Goal: Task Accomplishment & Management: Use online tool/utility

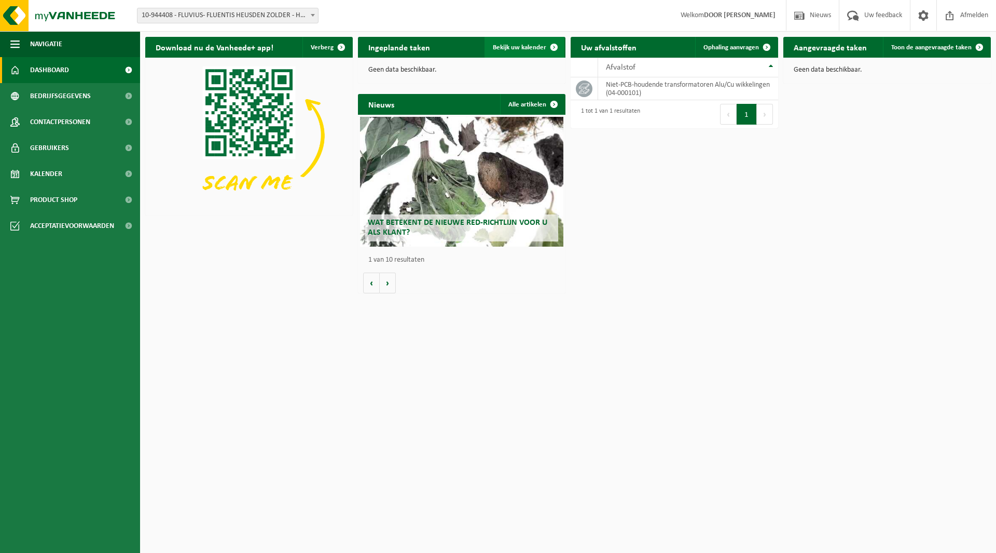
click at [537, 49] on span "Bekijk uw kalender" at bounding box center [519, 47] width 53 height 7
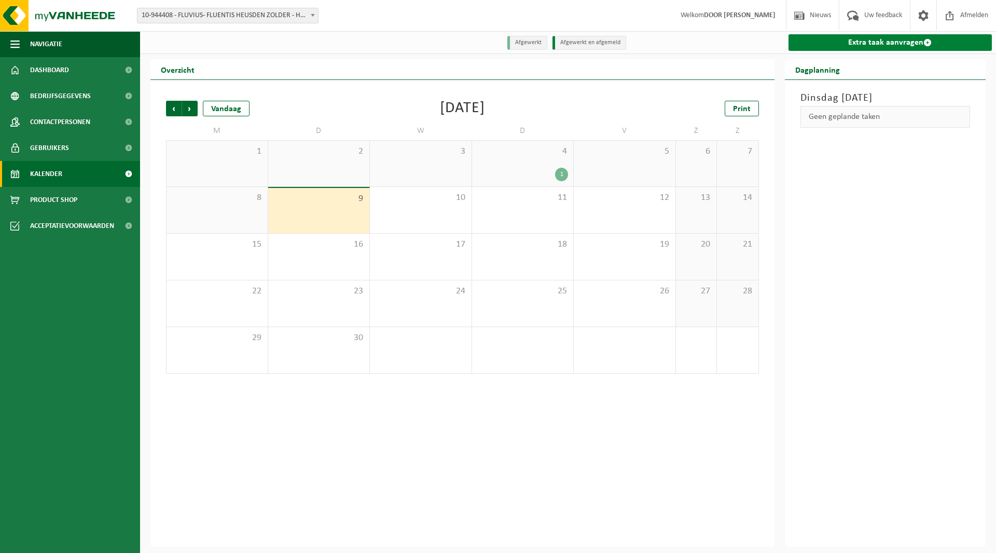
click at [871, 47] on link "Extra taak aanvragen" at bounding box center [891, 42] width 204 height 17
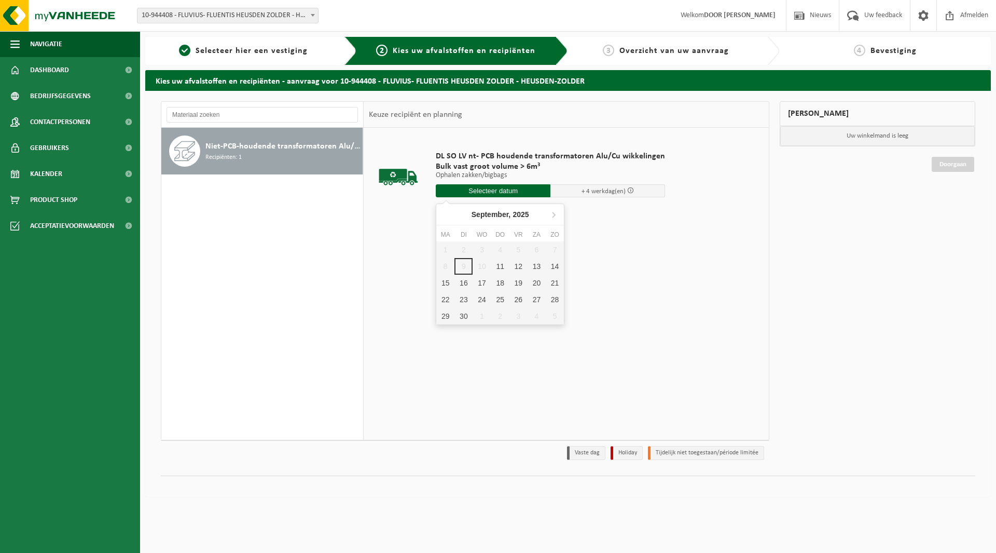
click at [484, 195] on input "text" at bounding box center [493, 190] width 115 height 13
click at [503, 264] on div "11" at bounding box center [500, 266] width 18 height 17
type input "Van [DATE]"
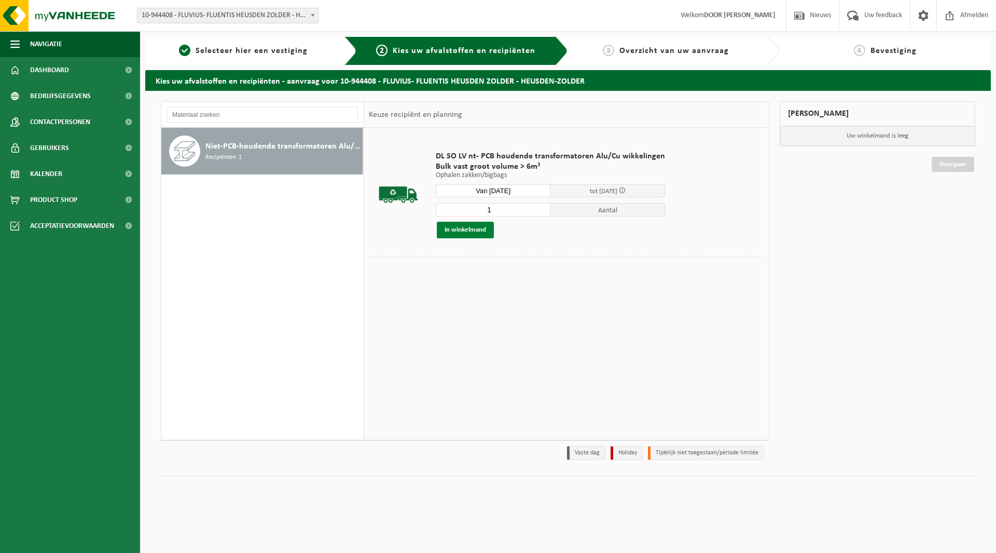
click at [474, 233] on button "In winkelmand" at bounding box center [465, 230] width 57 height 17
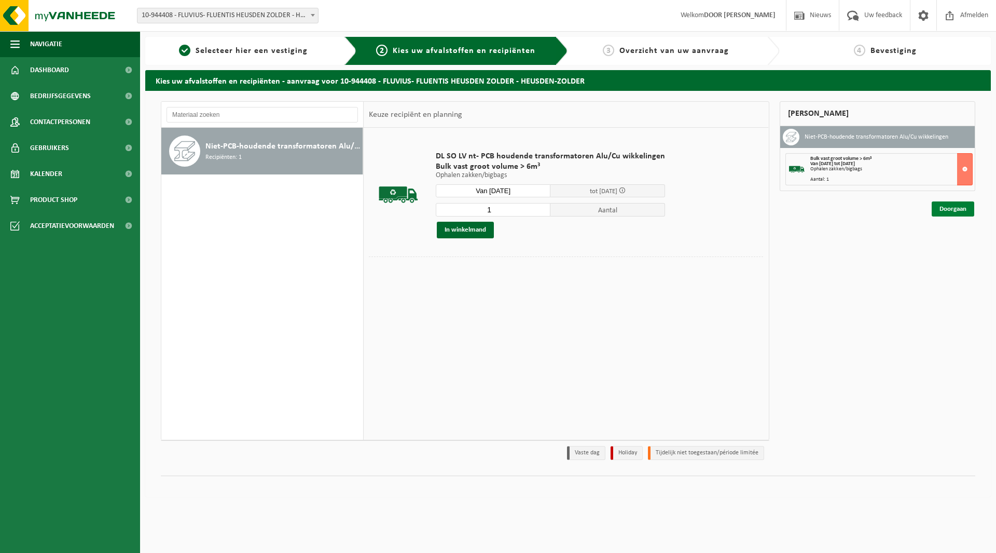
click at [949, 212] on link "Doorgaan" at bounding box center [953, 208] width 43 height 15
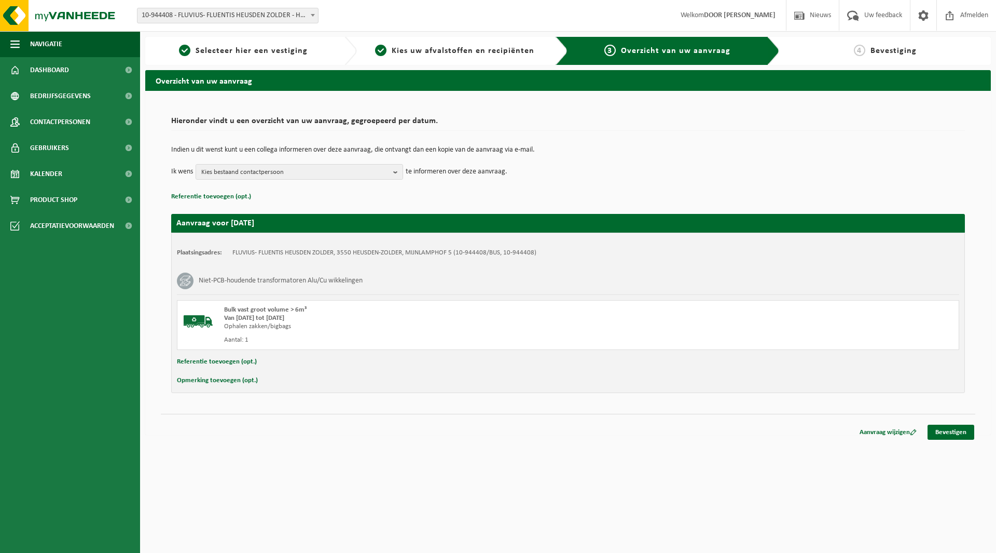
click at [227, 364] on button "Referentie toevoegen (opt.)" at bounding box center [217, 361] width 80 height 13
click at [235, 359] on input "text" at bounding box center [588, 363] width 721 height 16
type input "611080;630kva; 0210191; REEDS IN PULLE"
click at [833, 458] on html "Vestiging: 10-944408 - FLUVIUS- FLUENTIS HEUSDEN ZOLDER - HEUSDEN-ZOLDER 10-944…" at bounding box center [498, 276] width 996 height 553
click at [938, 433] on link "Bevestigen" at bounding box center [951, 434] width 47 height 15
